Goal: Transaction & Acquisition: Purchase product/service

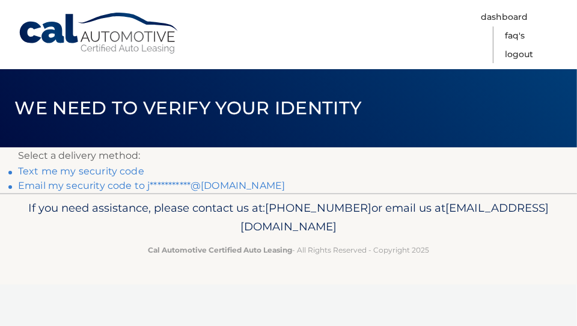
click at [128, 187] on link "**********" at bounding box center [151, 185] width 267 height 11
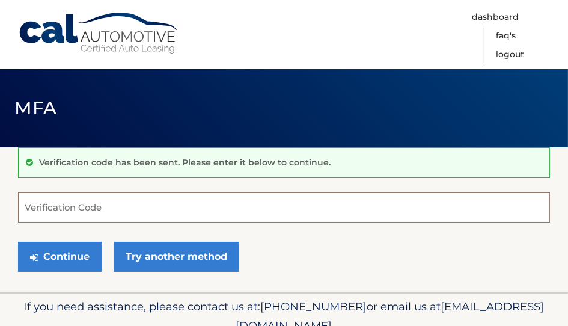
drag, startPoint x: 157, startPoint y: 214, endPoint x: 162, endPoint y: 211, distance: 6.2
click at [159, 213] on input "Verification Code" at bounding box center [284, 207] width 532 height 30
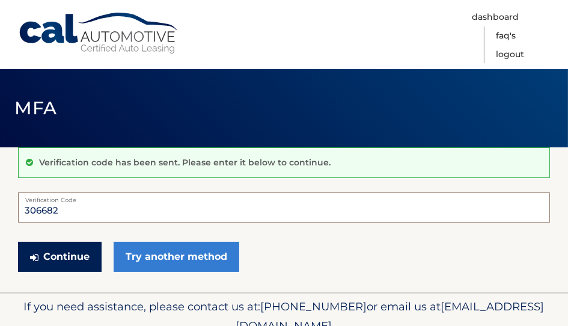
type input "306682"
click at [83, 252] on button "Continue" at bounding box center [60, 257] width 84 height 30
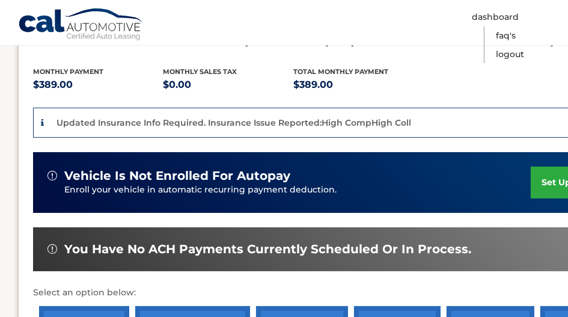
scroll to position [300, 0]
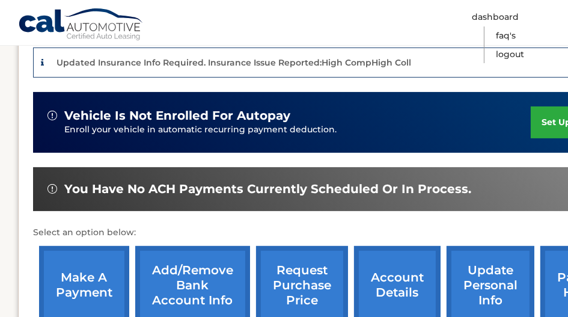
click at [87, 288] on link "make a payment" at bounding box center [84, 285] width 90 height 79
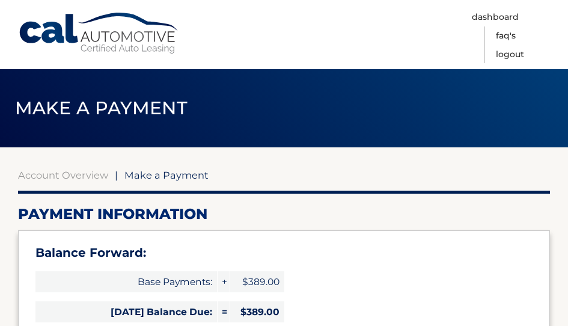
select select "ZmFhOWU4ZDYtMDE0MS00YWY2LThkODItMWYzM2U4YTJhZWVm"
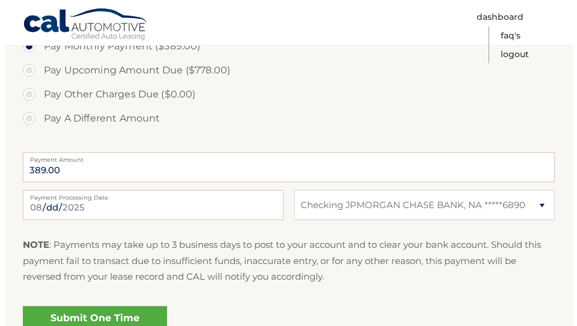
scroll to position [541, 0]
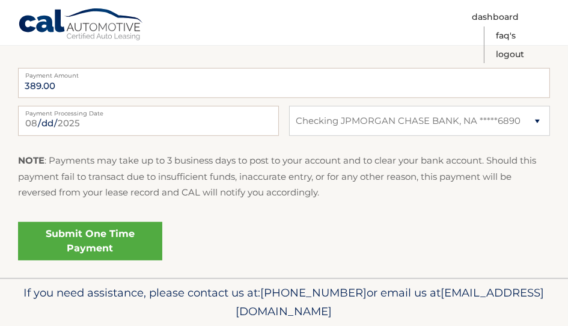
click at [103, 238] on link "Submit One Time Payment" at bounding box center [90, 241] width 144 height 38
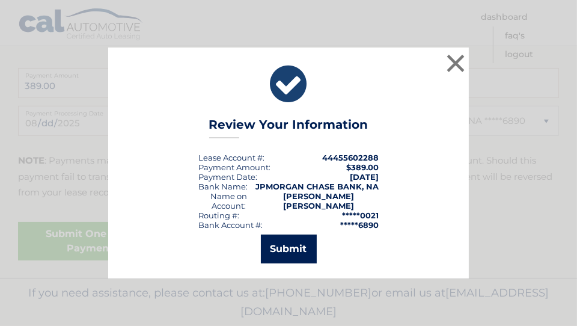
click at [283, 242] on button "Submit" at bounding box center [289, 248] width 56 height 29
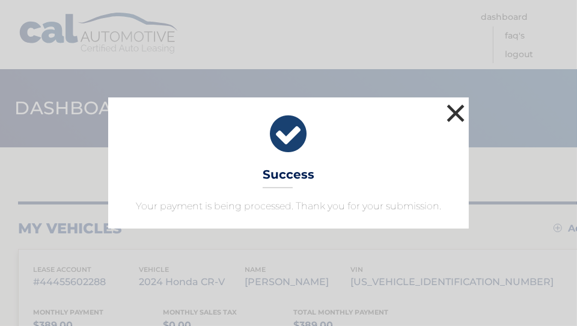
click at [460, 114] on button "×" at bounding box center [455, 113] width 24 height 24
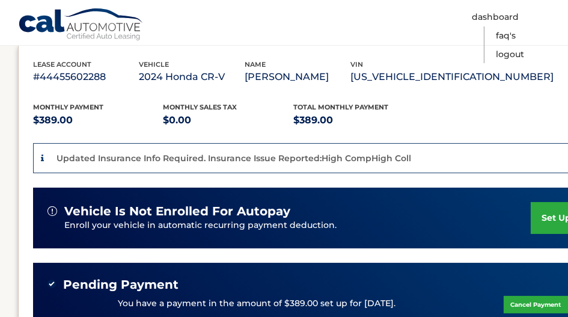
scroll to position [421, 0]
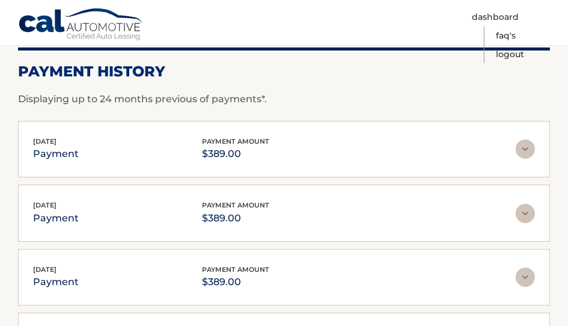
scroll to position [180, 0]
